Goal: Task Accomplishment & Management: Use online tool/utility

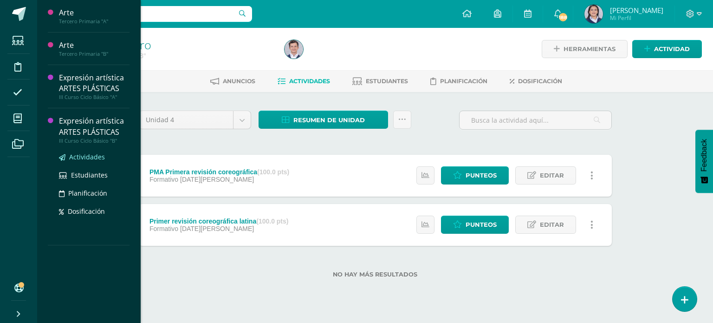
click at [72, 156] on span "Actividades" at bounding box center [87, 156] width 36 height 9
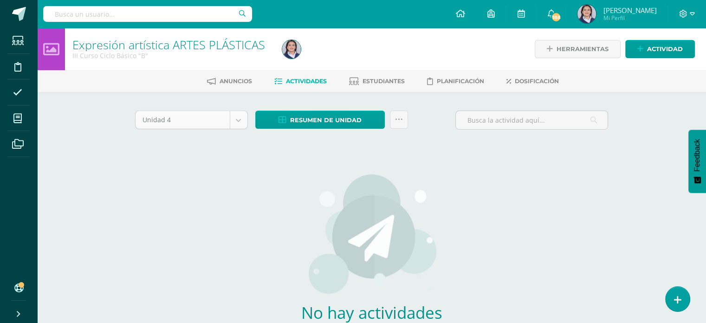
click at [238, 117] on body "Estudiantes Disciplina Asistencia Mis cursos Archivos Soporte Ayuda Reportar un…" at bounding box center [353, 199] width 706 height 399
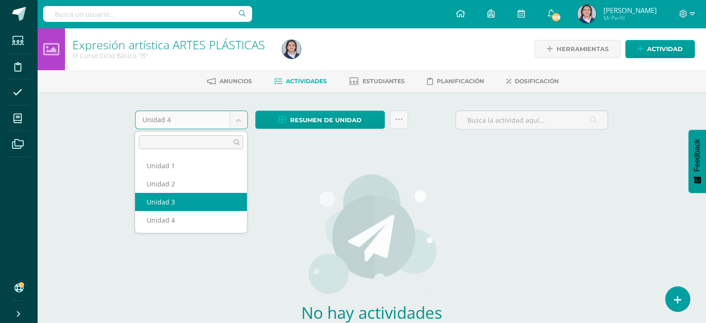
select select "Unidad 3"
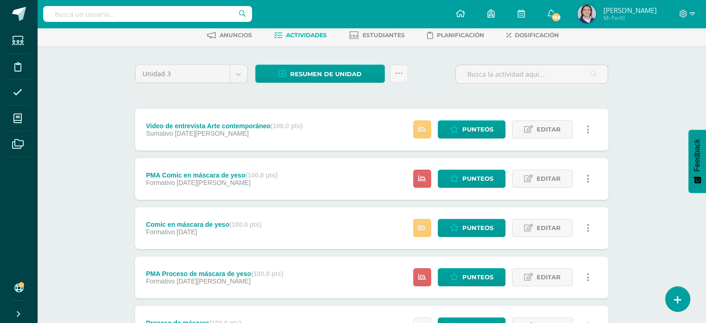
scroll to position [46, 0]
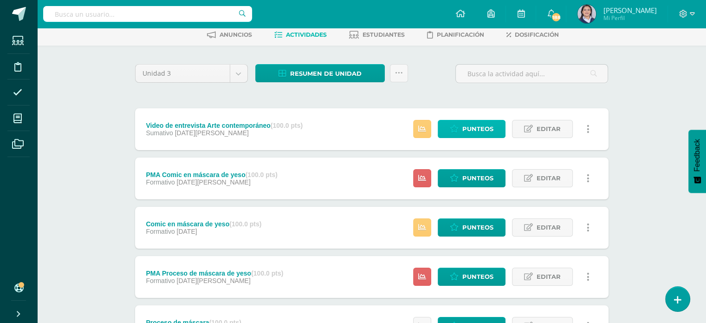
click at [470, 129] on span "Punteos" at bounding box center [478, 128] width 31 height 17
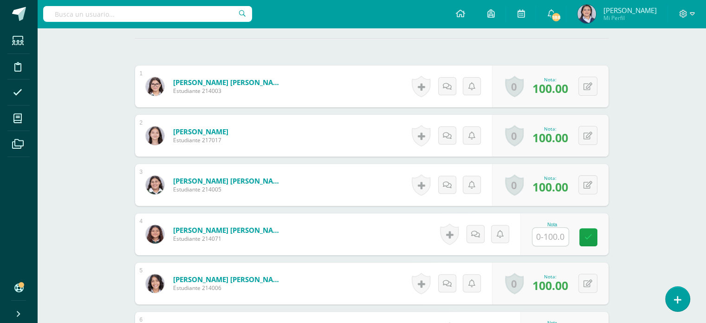
scroll to position [279, 0]
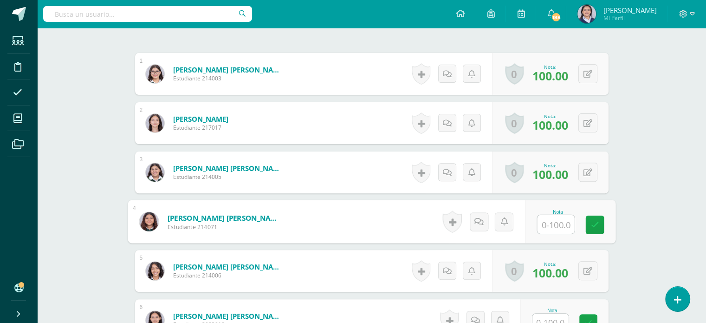
click at [557, 220] on input "text" at bounding box center [555, 224] width 37 height 19
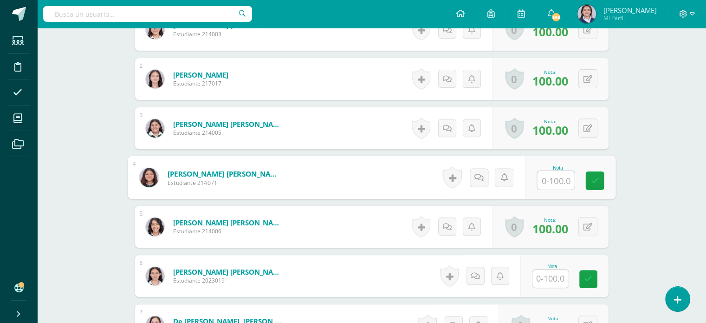
scroll to position [325, 0]
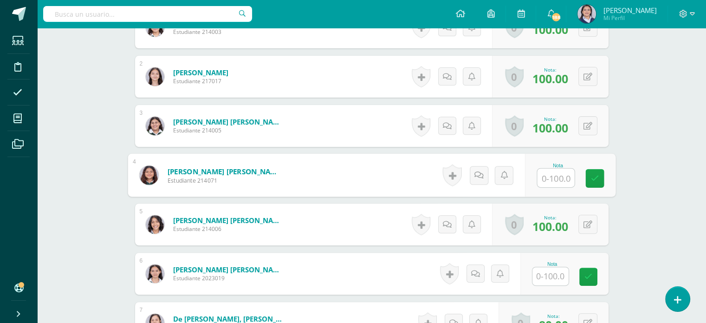
click at [556, 178] on input "text" at bounding box center [555, 178] width 37 height 19
type input "94"
click at [553, 271] on input "text" at bounding box center [551, 276] width 36 height 18
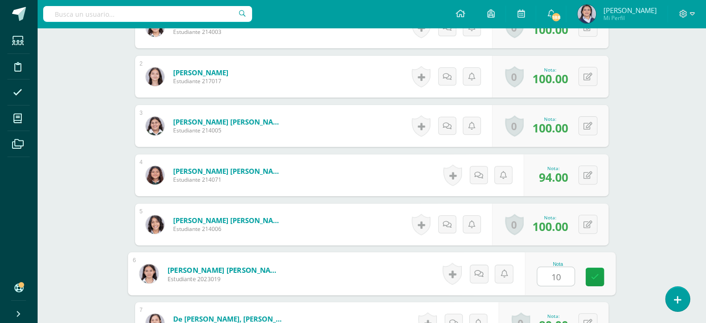
type input "100"
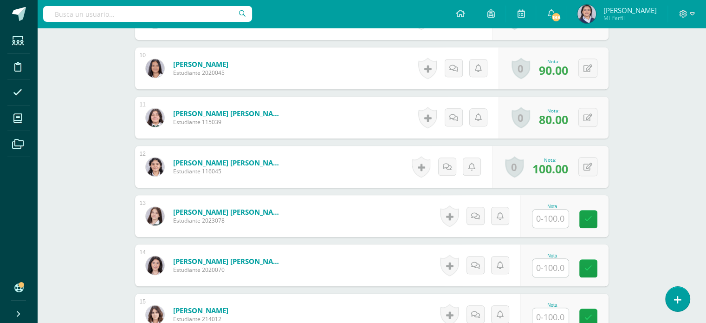
scroll to position [743, 0]
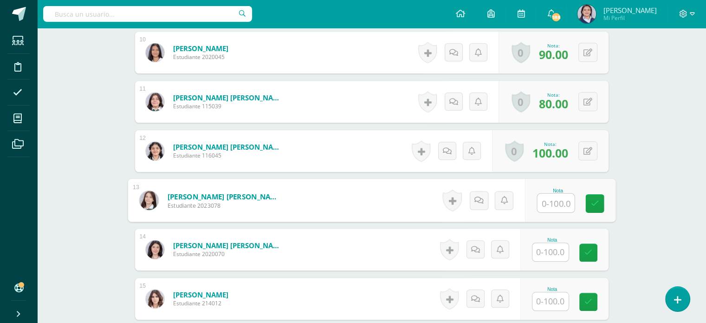
click at [555, 201] on input "text" at bounding box center [555, 203] width 37 height 19
type input "100"
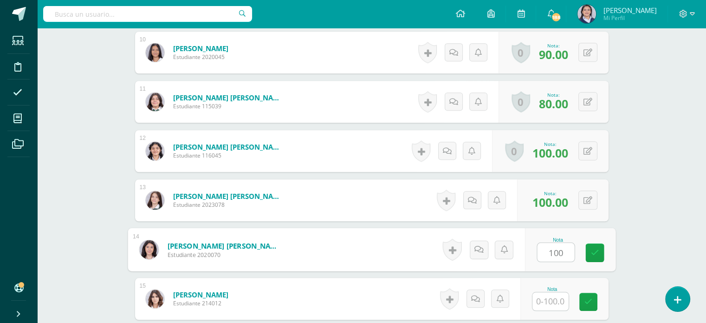
type input "100"
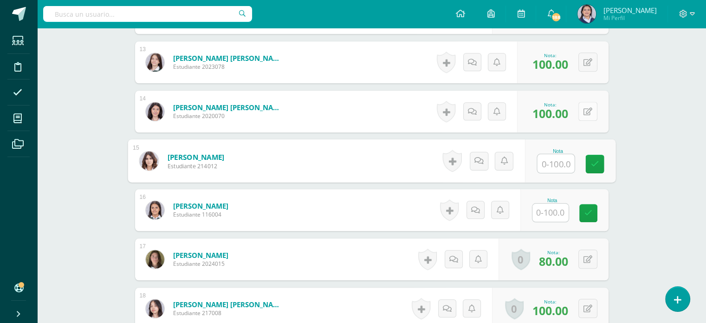
scroll to position [882, 0]
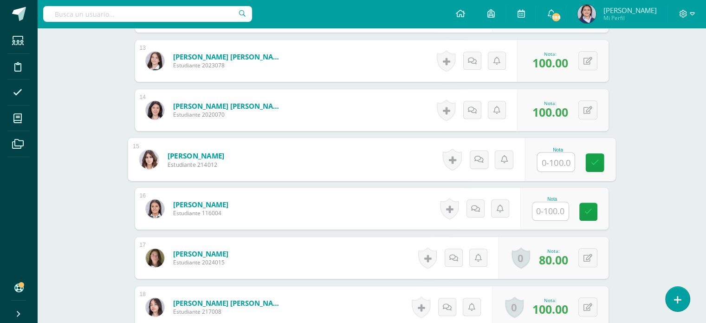
click at [555, 211] on input "text" at bounding box center [551, 211] width 36 height 18
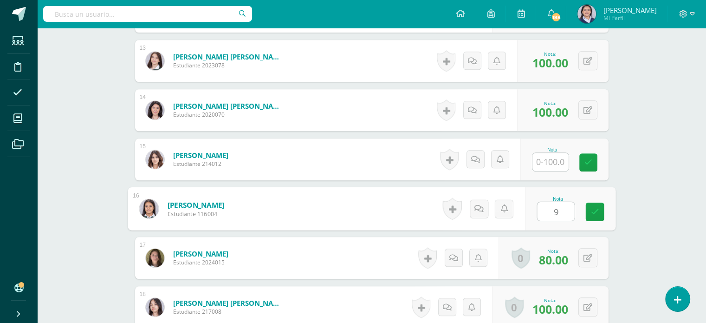
type input "94"
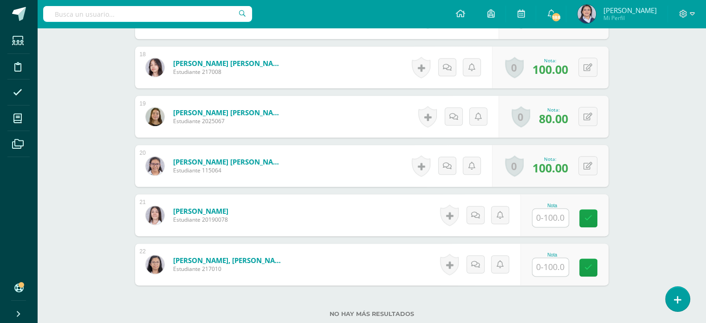
scroll to position [1161, 0]
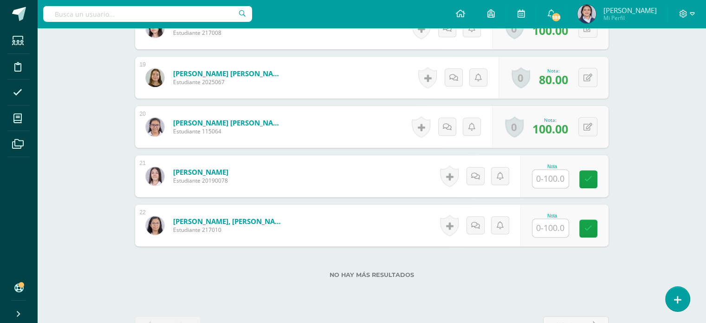
click at [554, 176] on input "text" at bounding box center [551, 179] width 36 height 18
type input "92"
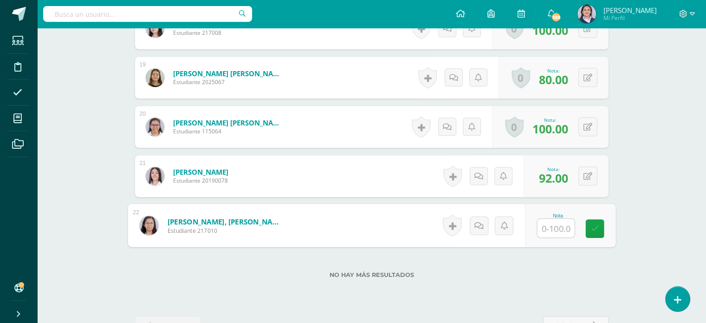
click at [553, 228] on input "text" at bounding box center [555, 228] width 37 height 19
type input "94"
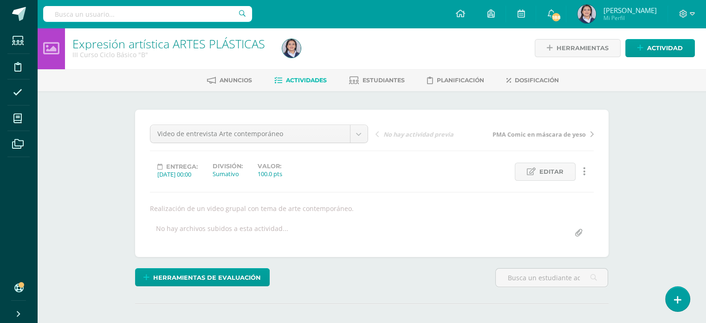
scroll to position [0, 0]
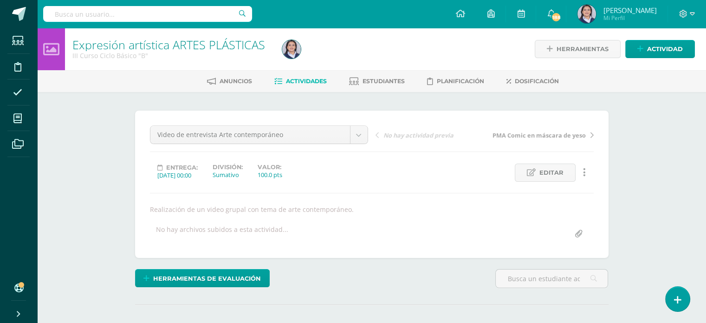
click at [310, 82] on span "Actividades" at bounding box center [306, 81] width 41 height 7
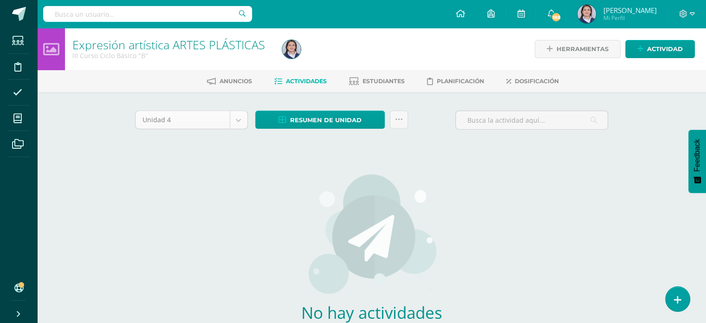
click at [239, 120] on body "Estudiantes Disciplina Asistencia Mis cursos Archivos Soporte Ayuda Reportar un…" at bounding box center [353, 199] width 706 height 399
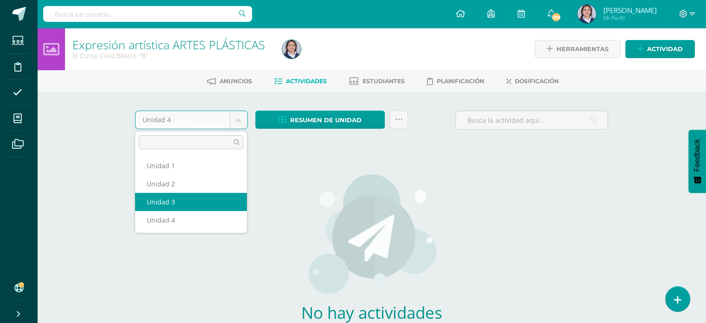
select select "Unidad 3"
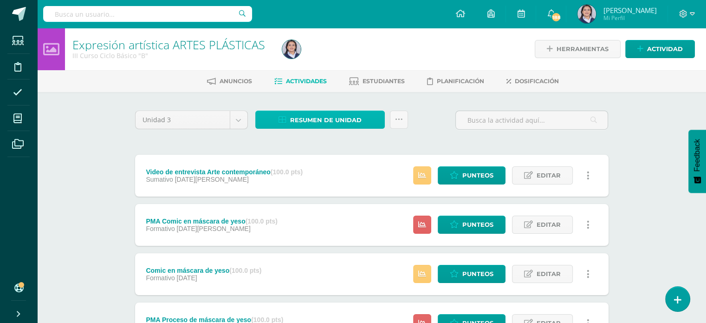
click at [337, 111] on link "Resumen de unidad" at bounding box center [320, 120] width 130 height 18
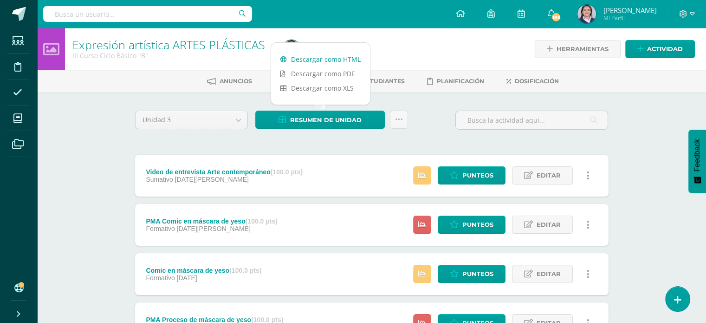
click at [332, 59] on link "Descargar como HTML" at bounding box center [320, 59] width 99 height 14
click at [471, 165] on div "Estatus de Actividad: 1 Estudiantes sin calificar 0 Estudiantes con cero Media …" at bounding box center [503, 176] width 209 height 42
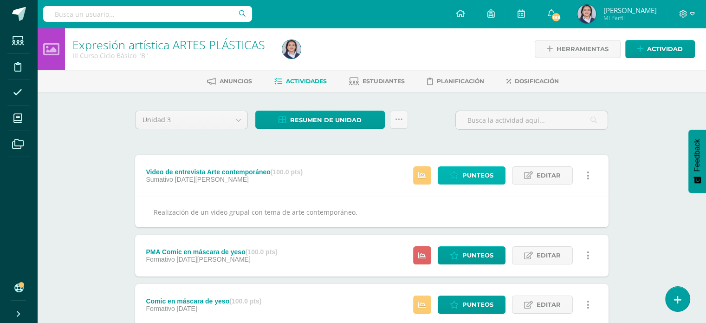
click at [470, 173] on span "Punteos" at bounding box center [478, 175] width 31 height 17
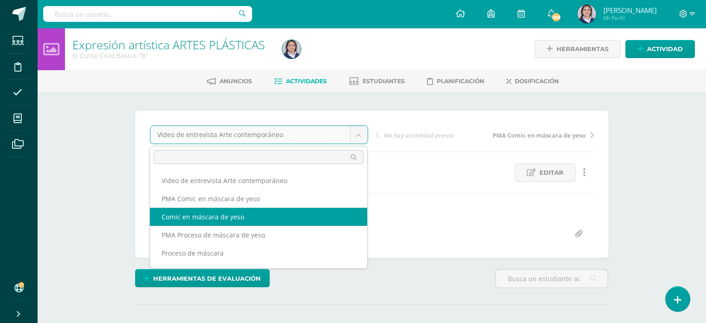
select select "/dashboard/teacher/grade-activity/258326/"
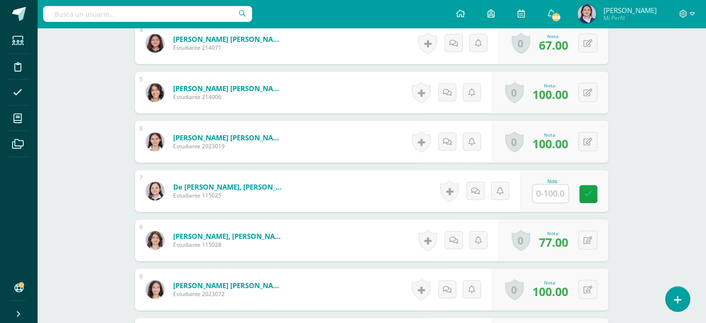
scroll to position [457, 0]
click at [548, 194] on input "text" at bounding box center [555, 193] width 37 height 19
type input "74"
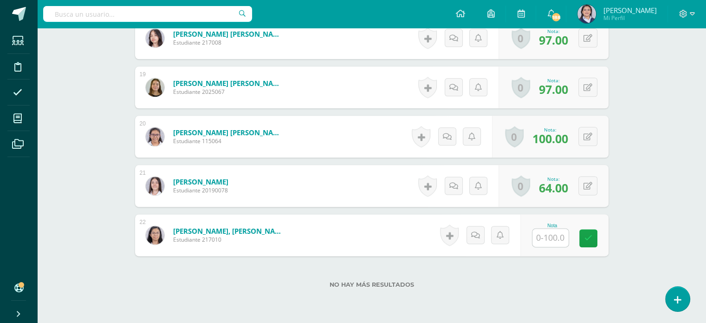
scroll to position [1190, 0]
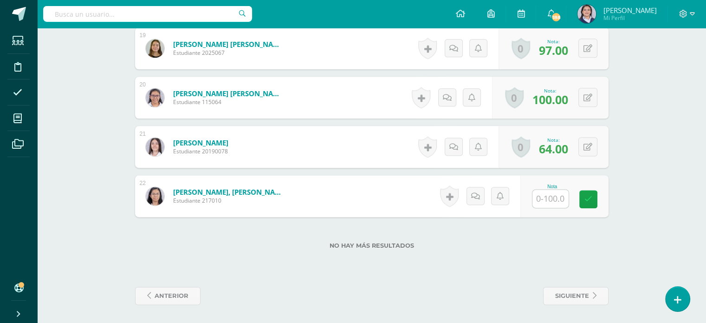
click at [543, 198] on input "text" at bounding box center [551, 198] width 36 height 18
type input "83"
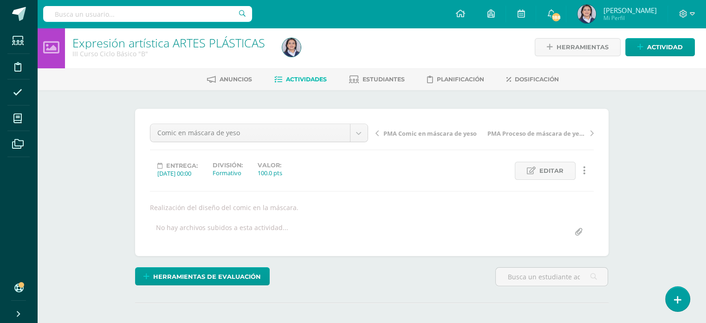
scroll to position [0, 0]
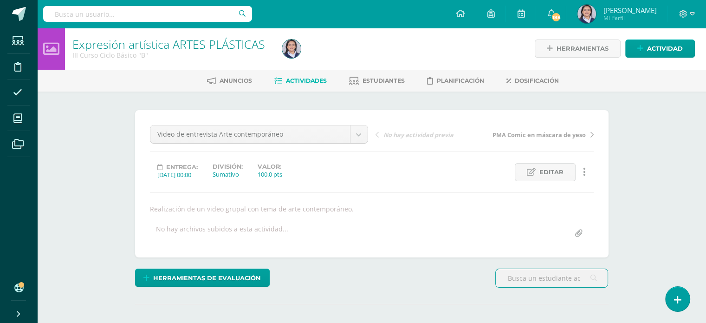
scroll to position [1, 0]
